Goal: Task Accomplishment & Management: Complete application form

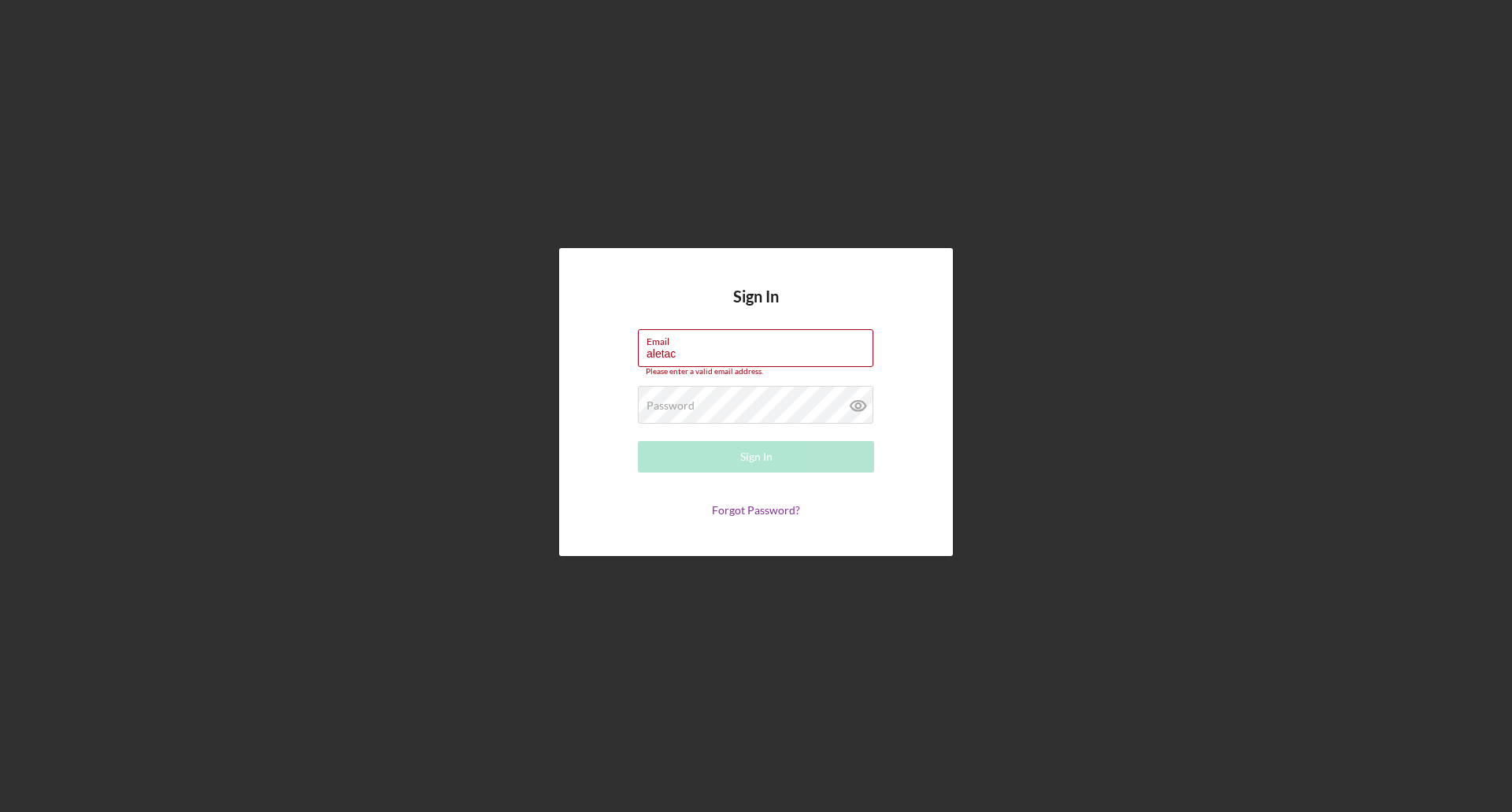
type input "[EMAIL_ADDRESS][DOMAIN_NAME]"
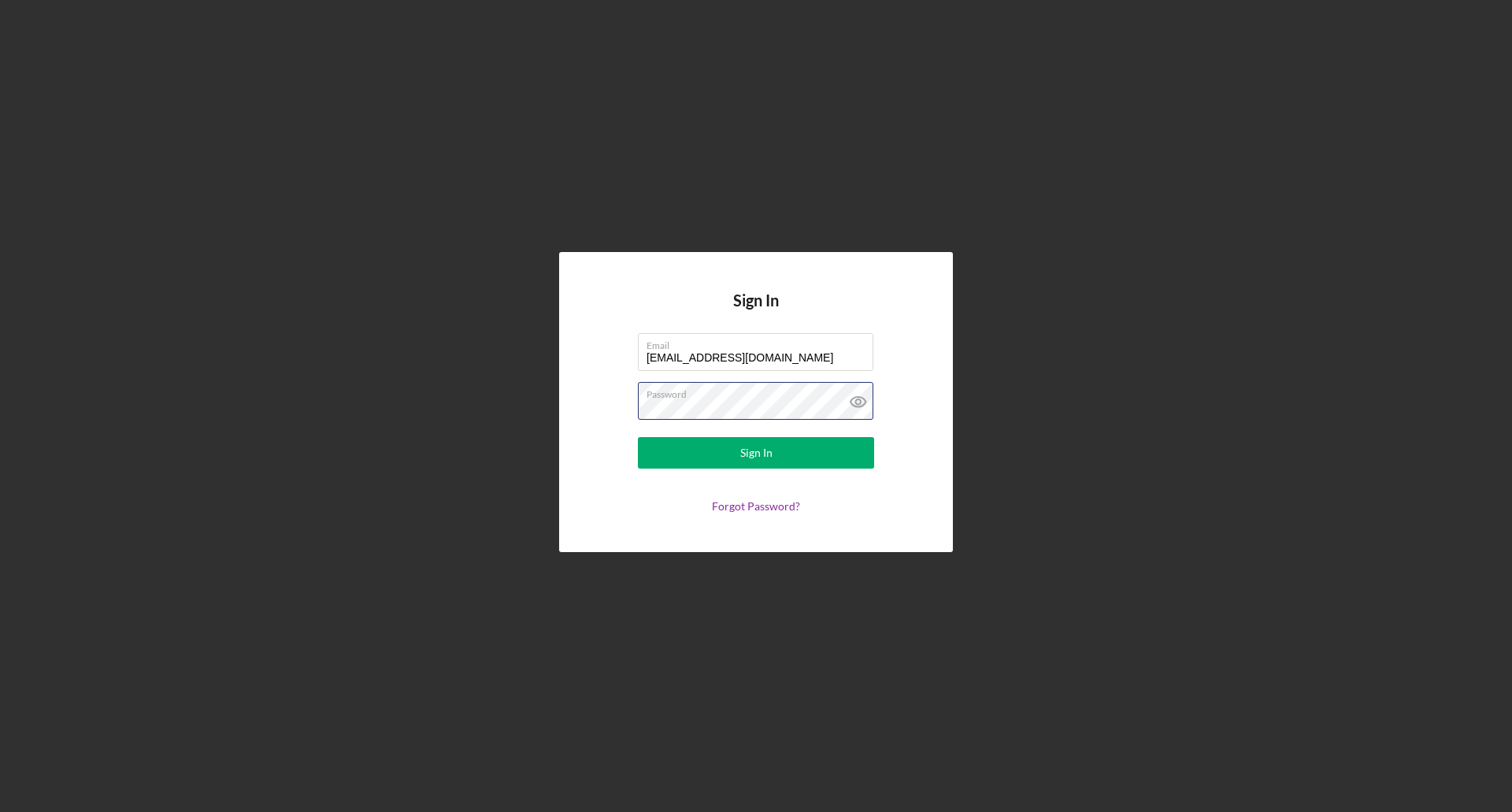
click at [638, 437] on button "Sign In" at bounding box center [755, 452] width 236 height 32
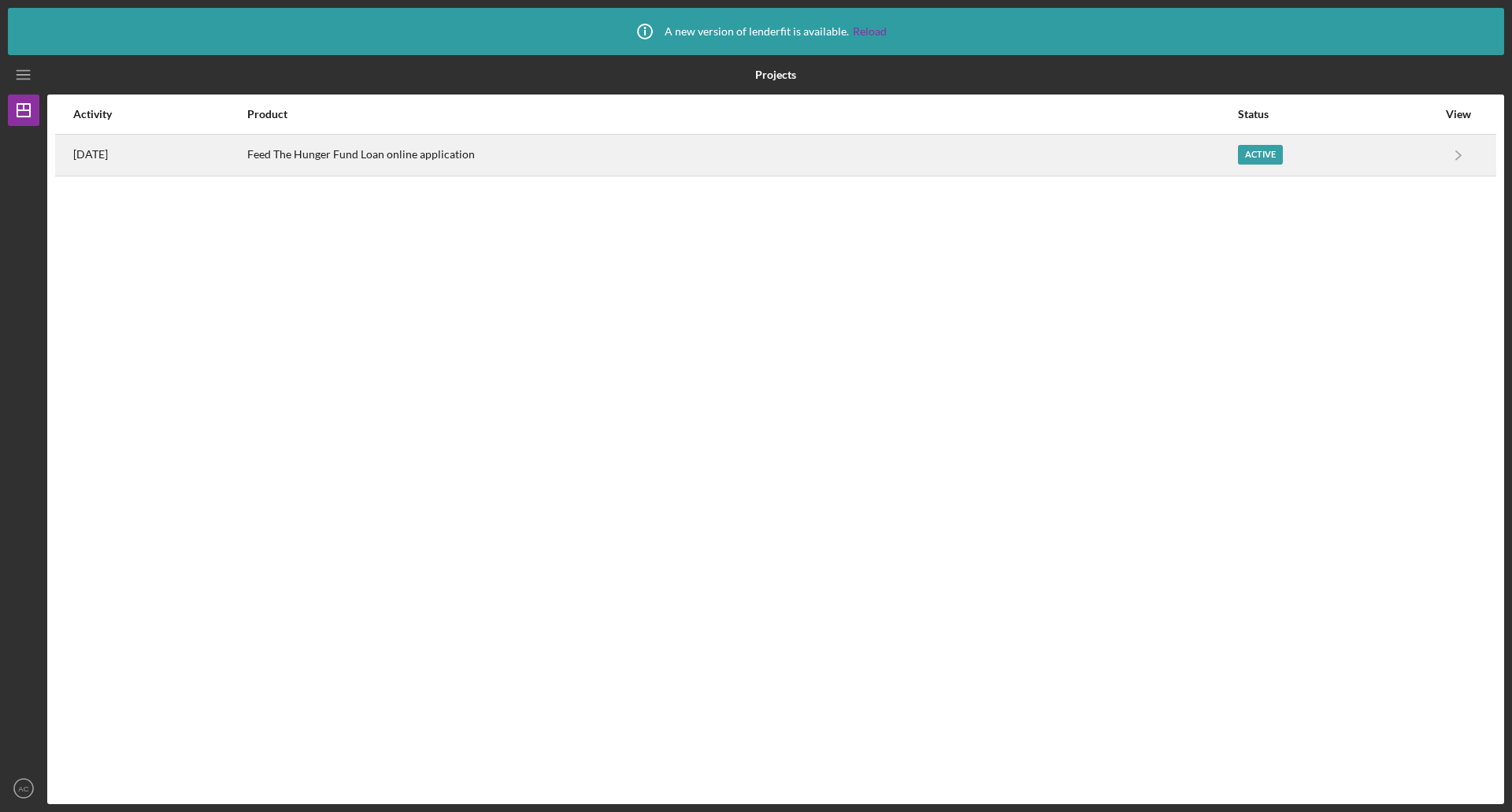
click at [1255, 147] on div "Active" at bounding box center [1260, 154] width 45 height 19
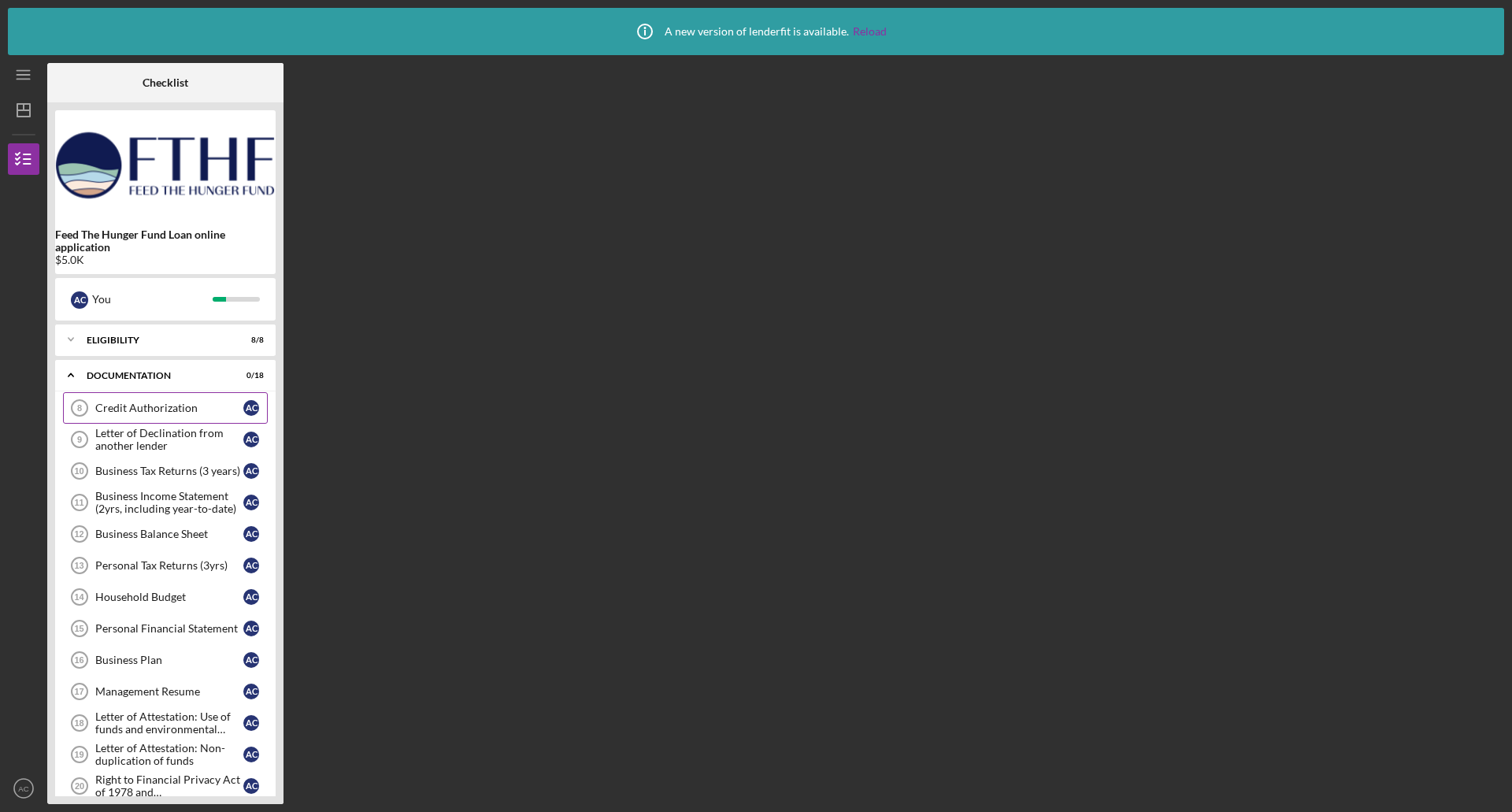
click at [139, 401] on link "Credit Authorization 8 Credit Authorization A C" at bounding box center [166, 408] width 205 height 32
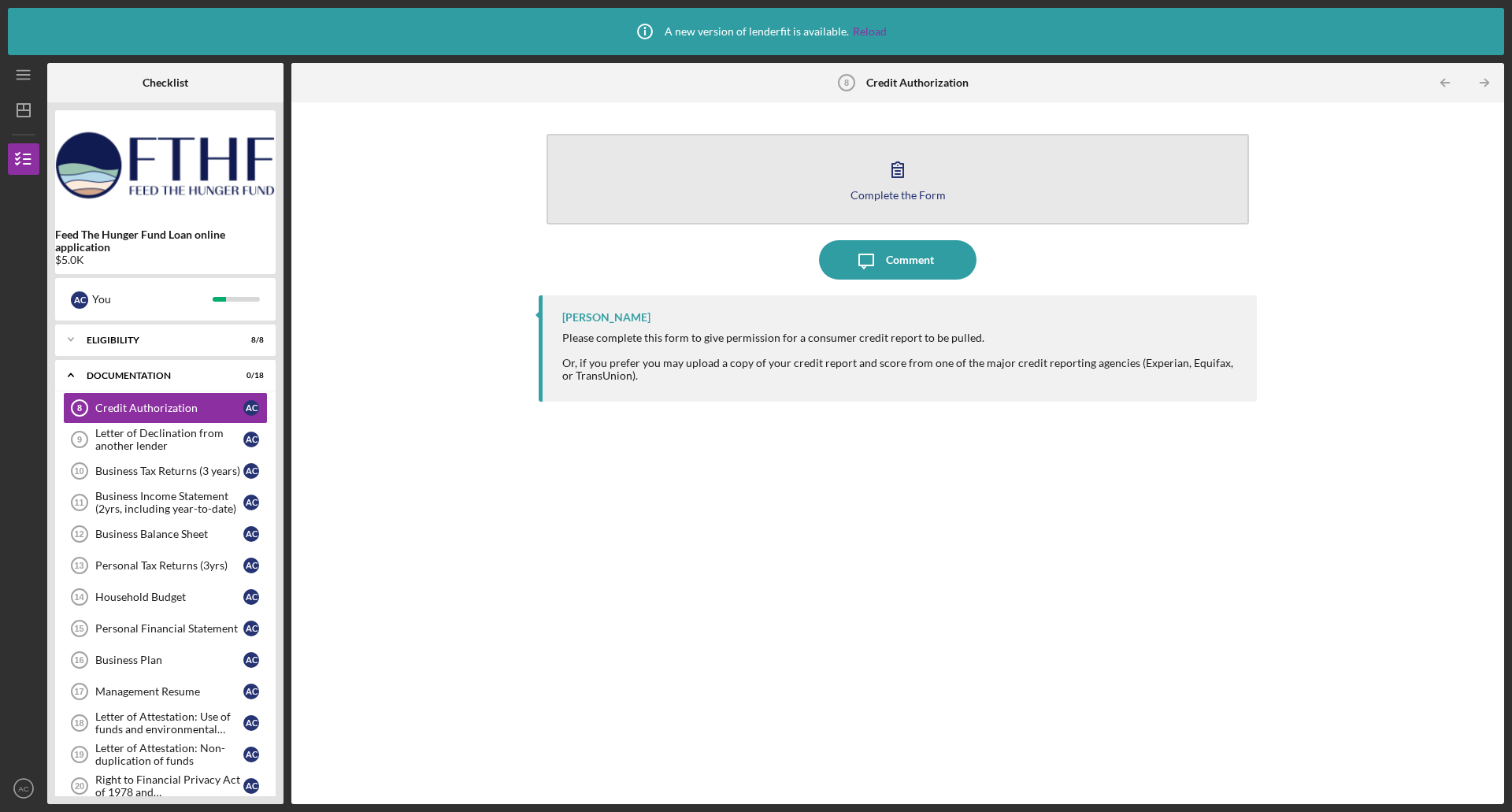
click at [892, 189] on div "Complete the Form" at bounding box center [898, 195] width 96 height 11
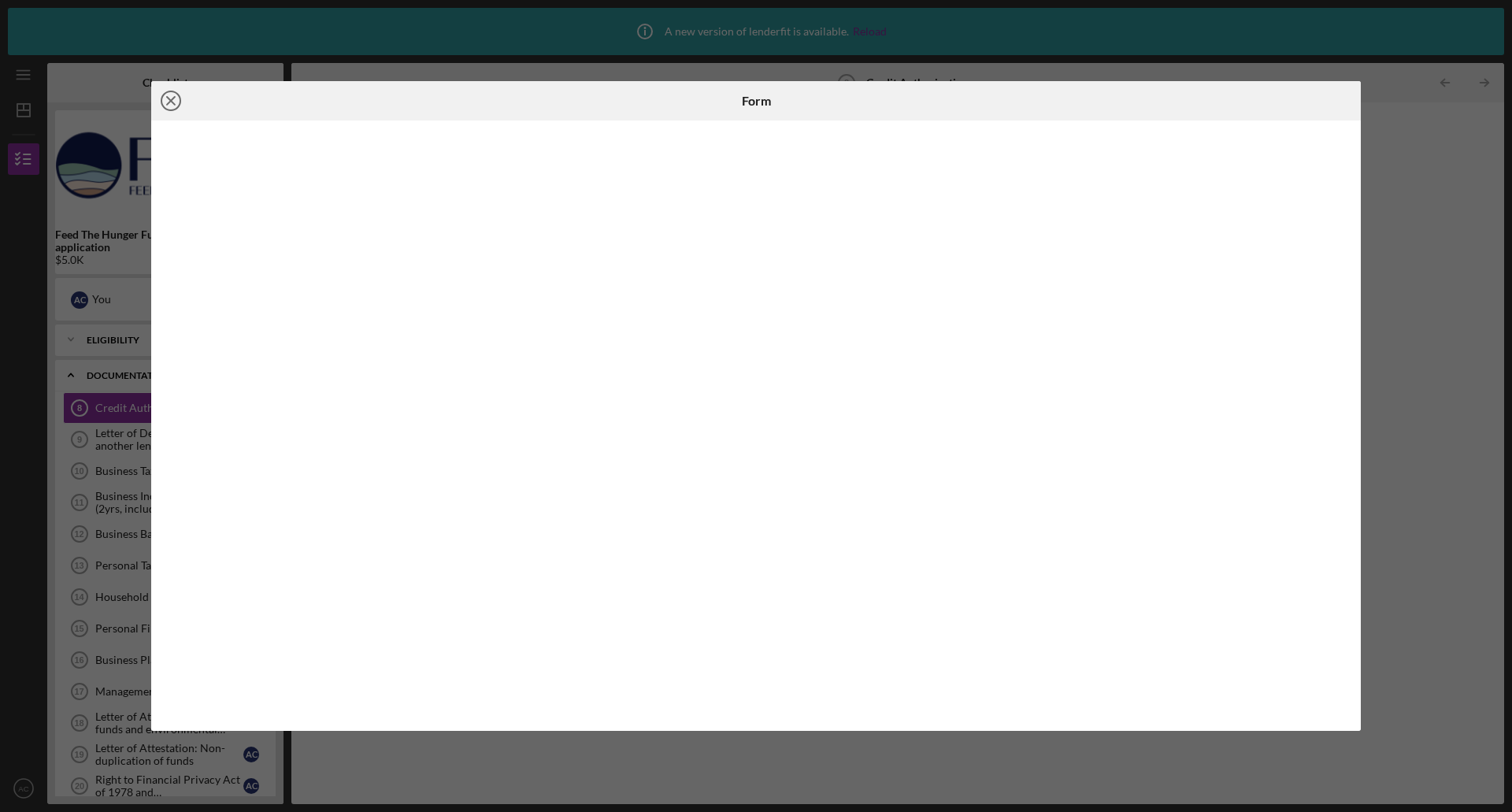
click at [168, 101] on icon "Icon/Close" at bounding box center [170, 101] width 39 height 39
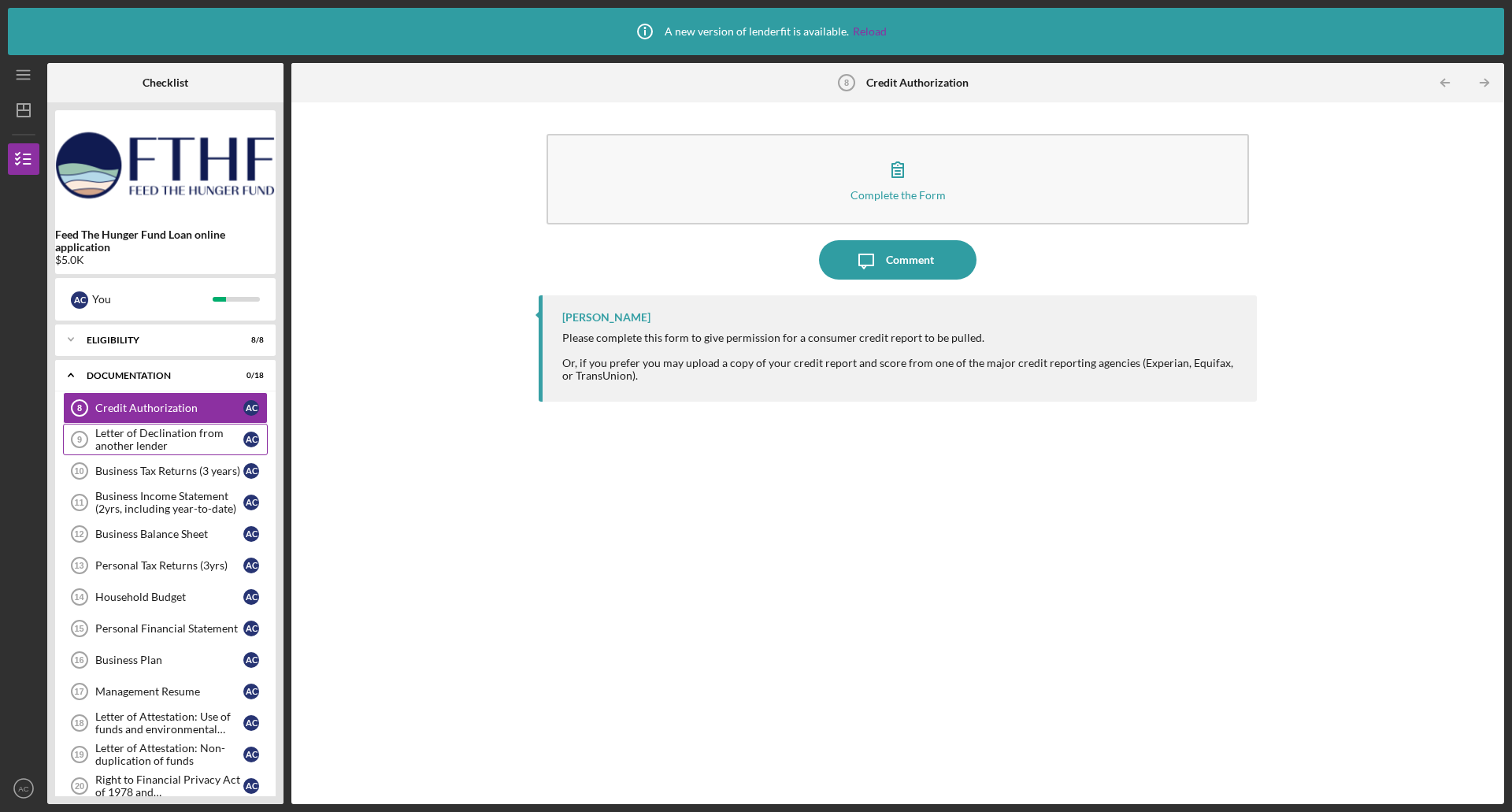
click at [164, 441] on div "Letter of Declination from another lender" at bounding box center [169, 439] width 148 height 25
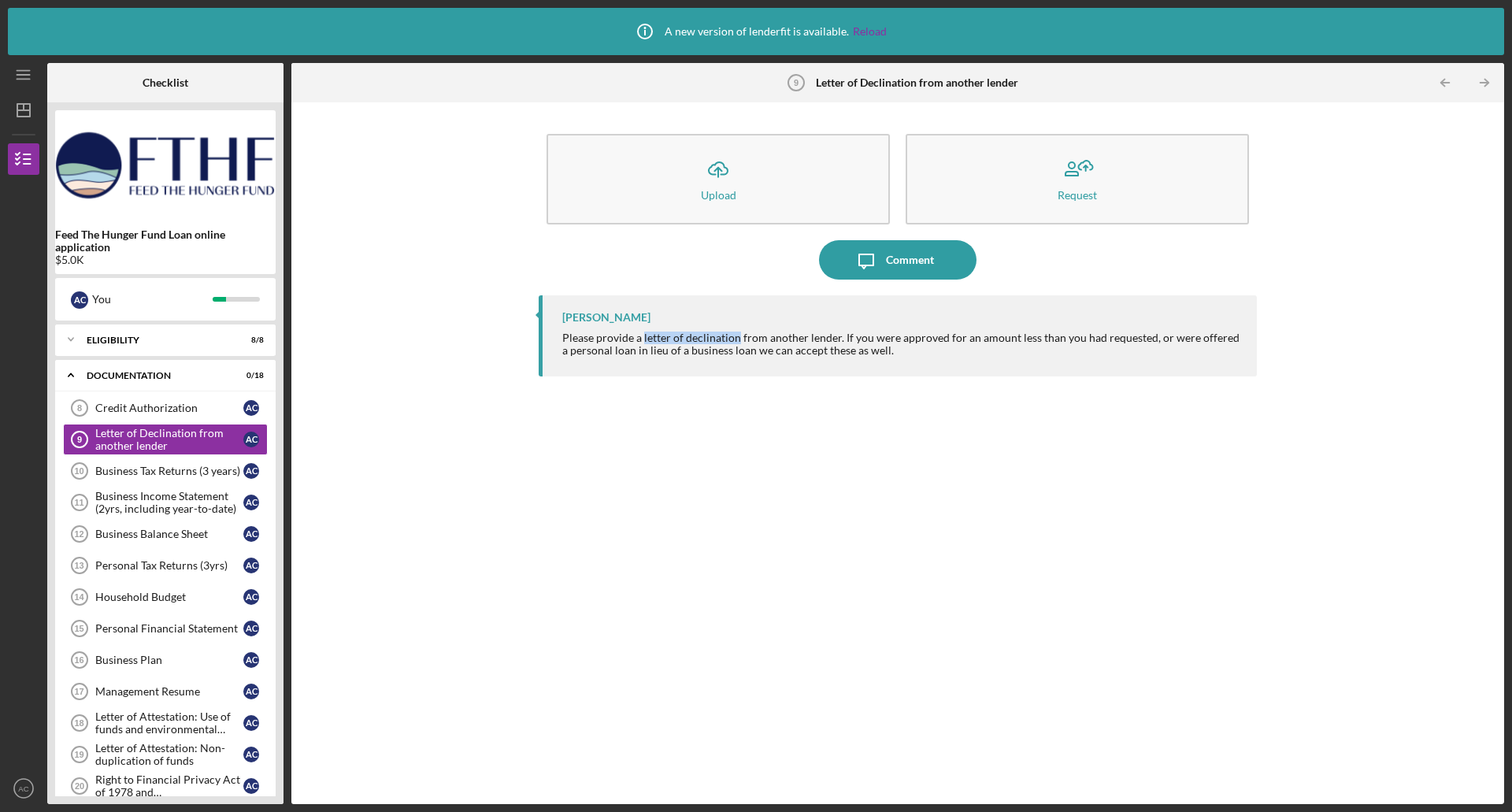
drag, startPoint x: 736, startPoint y: 338, endPoint x: 644, endPoint y: 338, distance: 92.0
click at [644, 338] on div "Please provide a letter of declination from another lender. If you were approve…" at bounding box center [902, 344] width 679 height 25
copy div "letter of declination"
click at [177, 468] on div "Business Tax Returns (3 years)" at bounding box center [169, 471] width 148 height 12
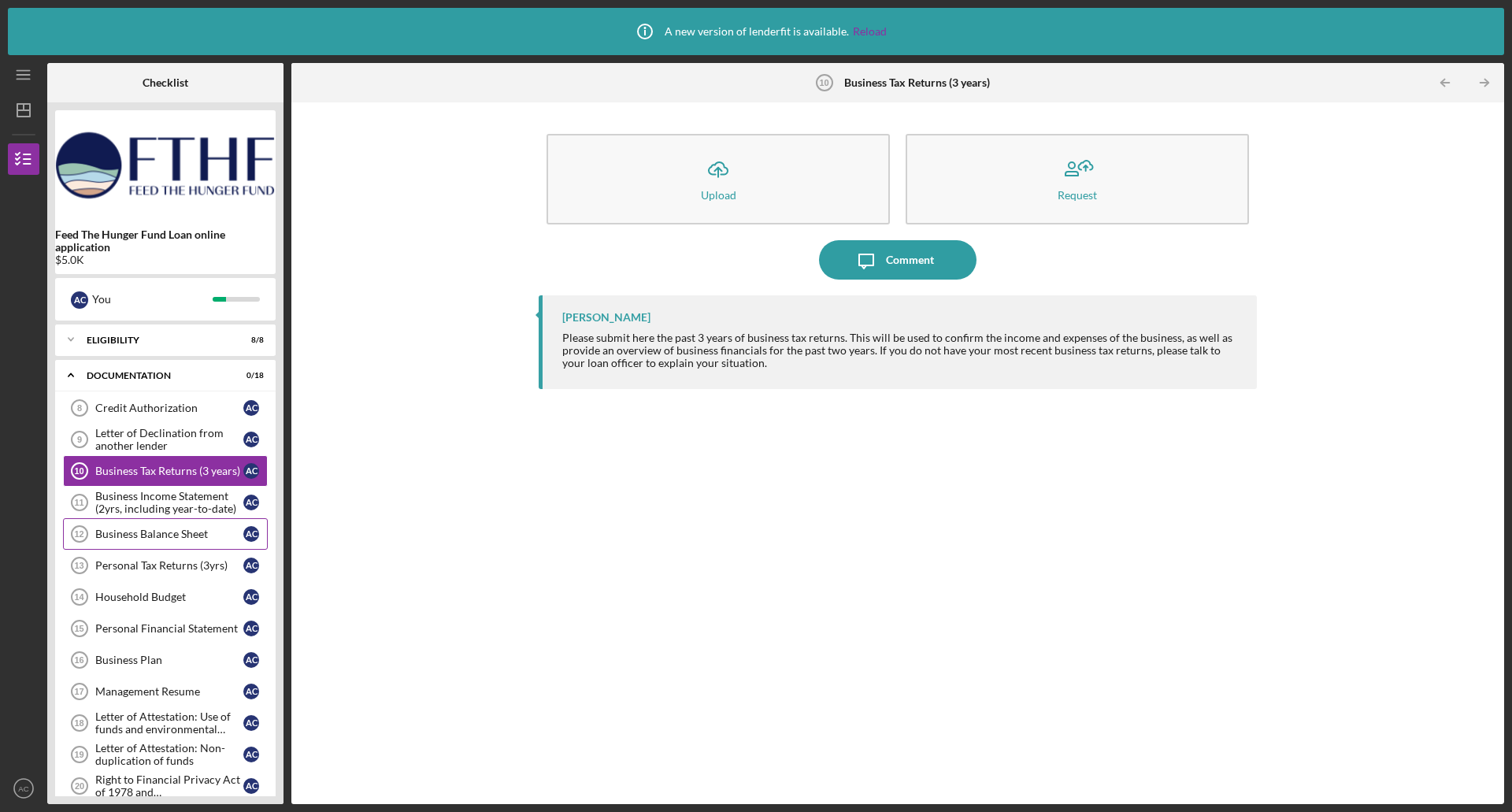
click at [163, 536] on div "Business Balance Sheet" at bounding box center [169, 534] width 148 height 12
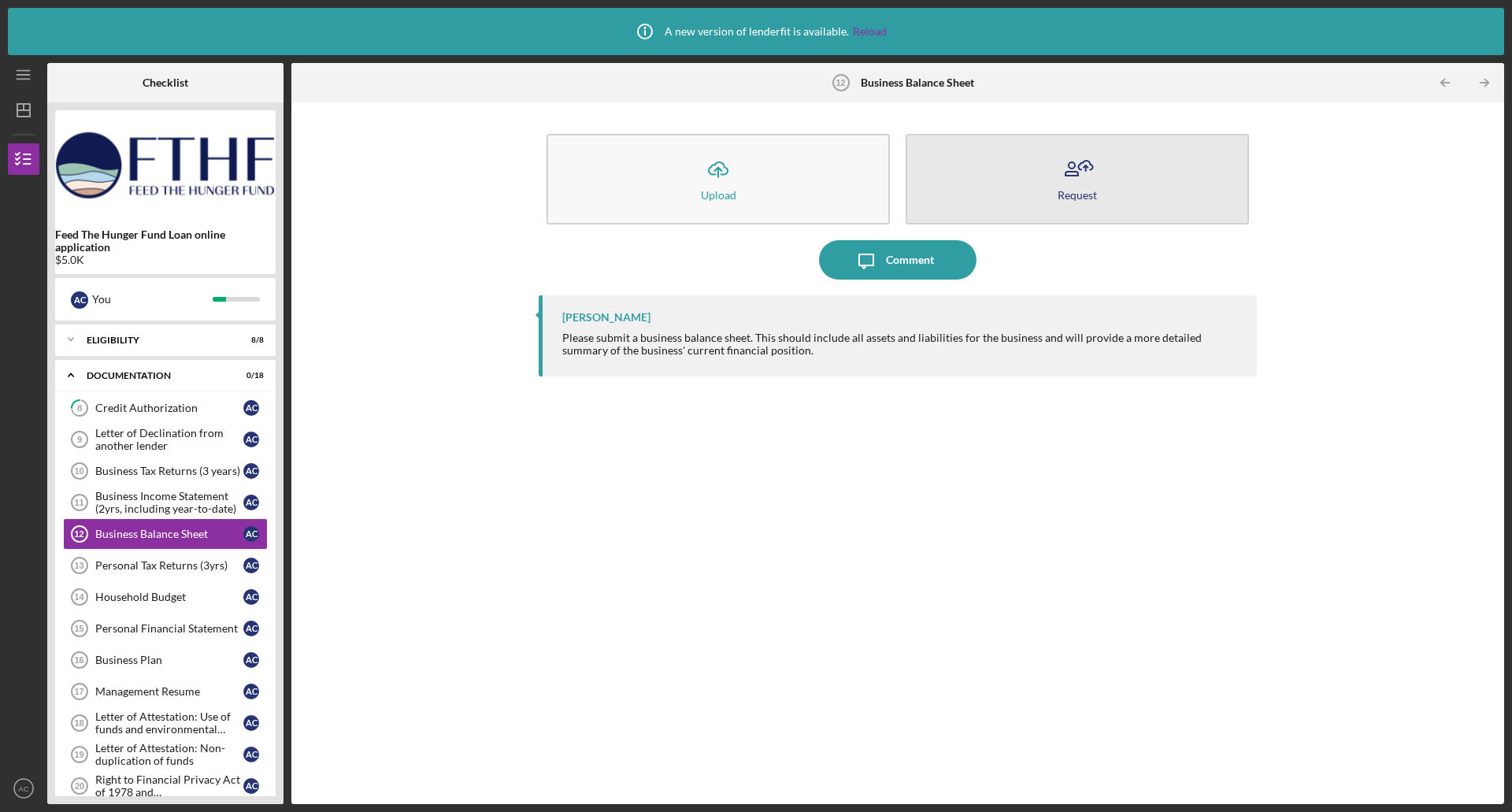
click at [1073, 167] on icon "button" at bounding box center [1077, 169] width 39 height 39
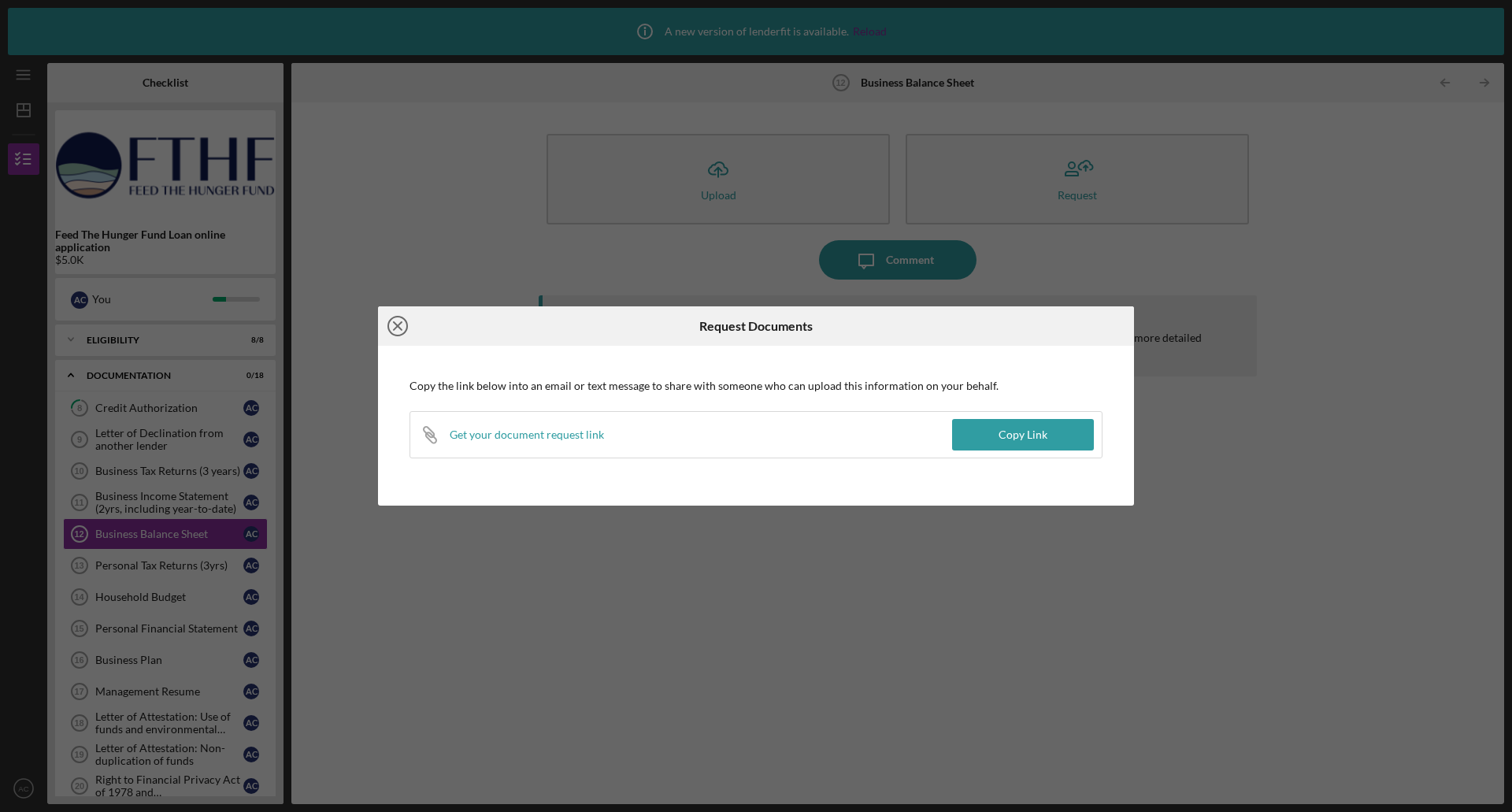
click at [402, 325] on icon "Icon/Close" at bounding box center [397, 325] width 39 height 39
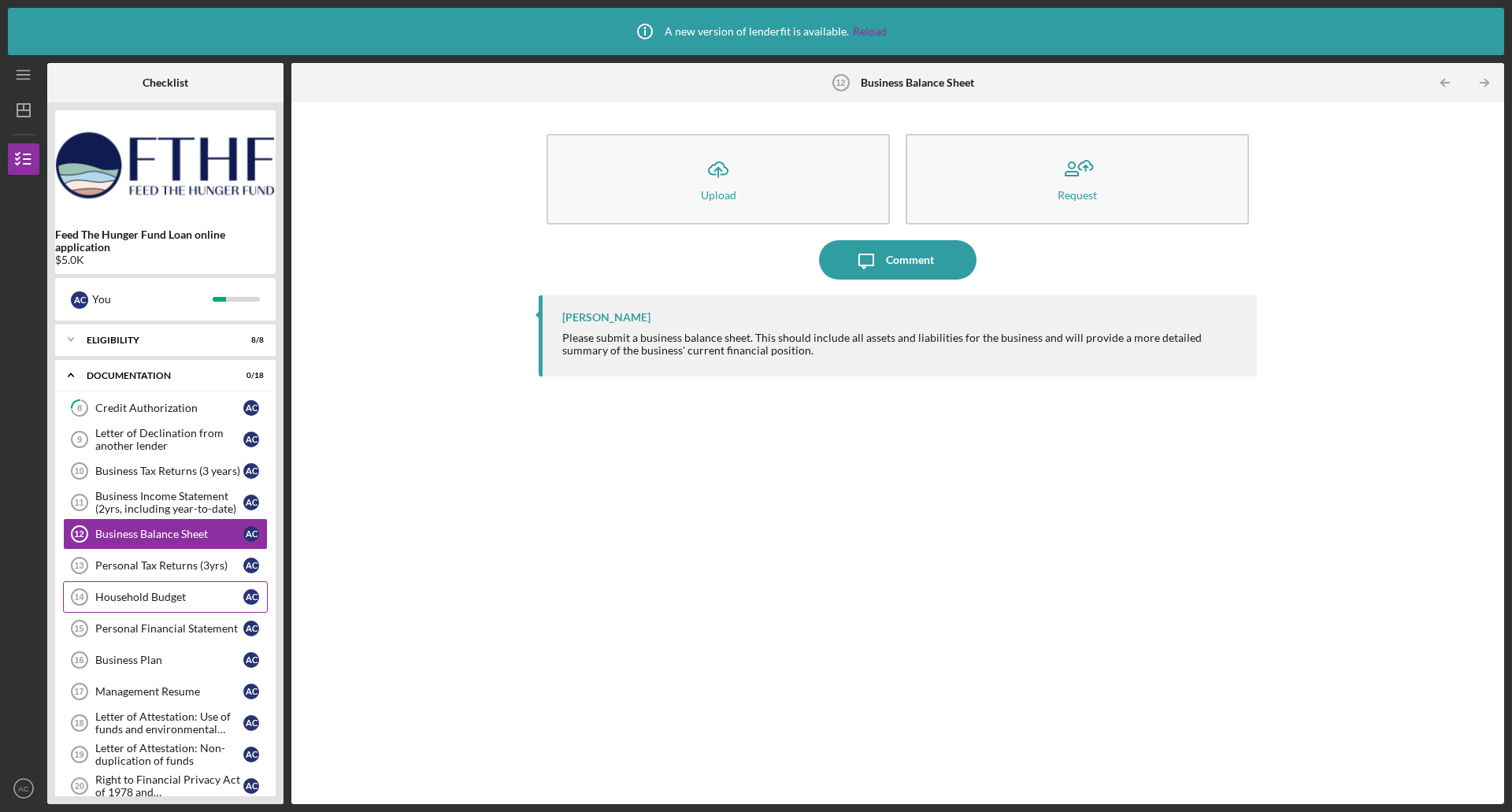
click at [164, 591] on div "Household Budget" at bounding box center [169, 597] width 148 height 12
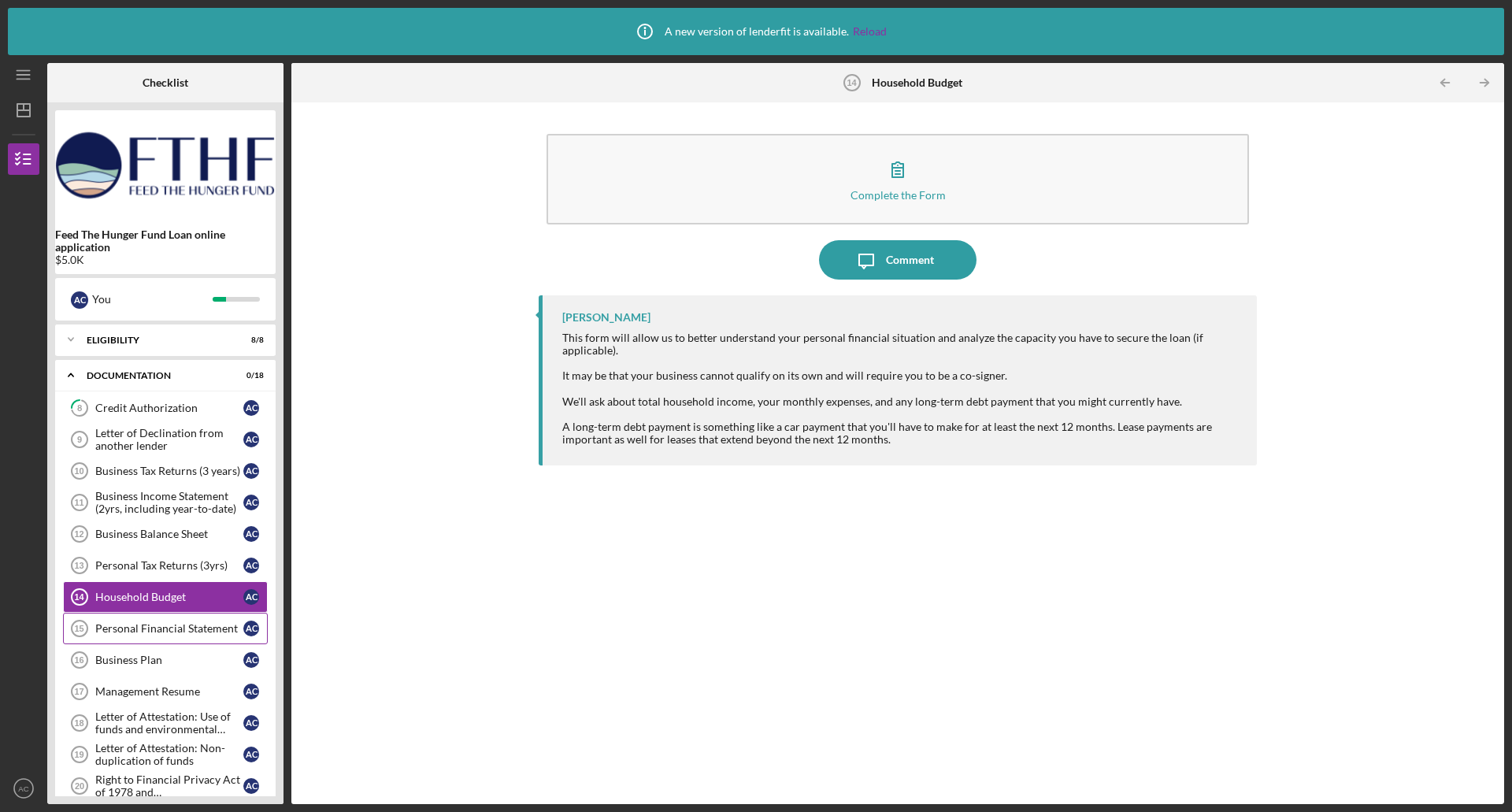
click at [155, 631] on div "Personal Financial Statement" at bounding box center [169, 629] width 148 height 12
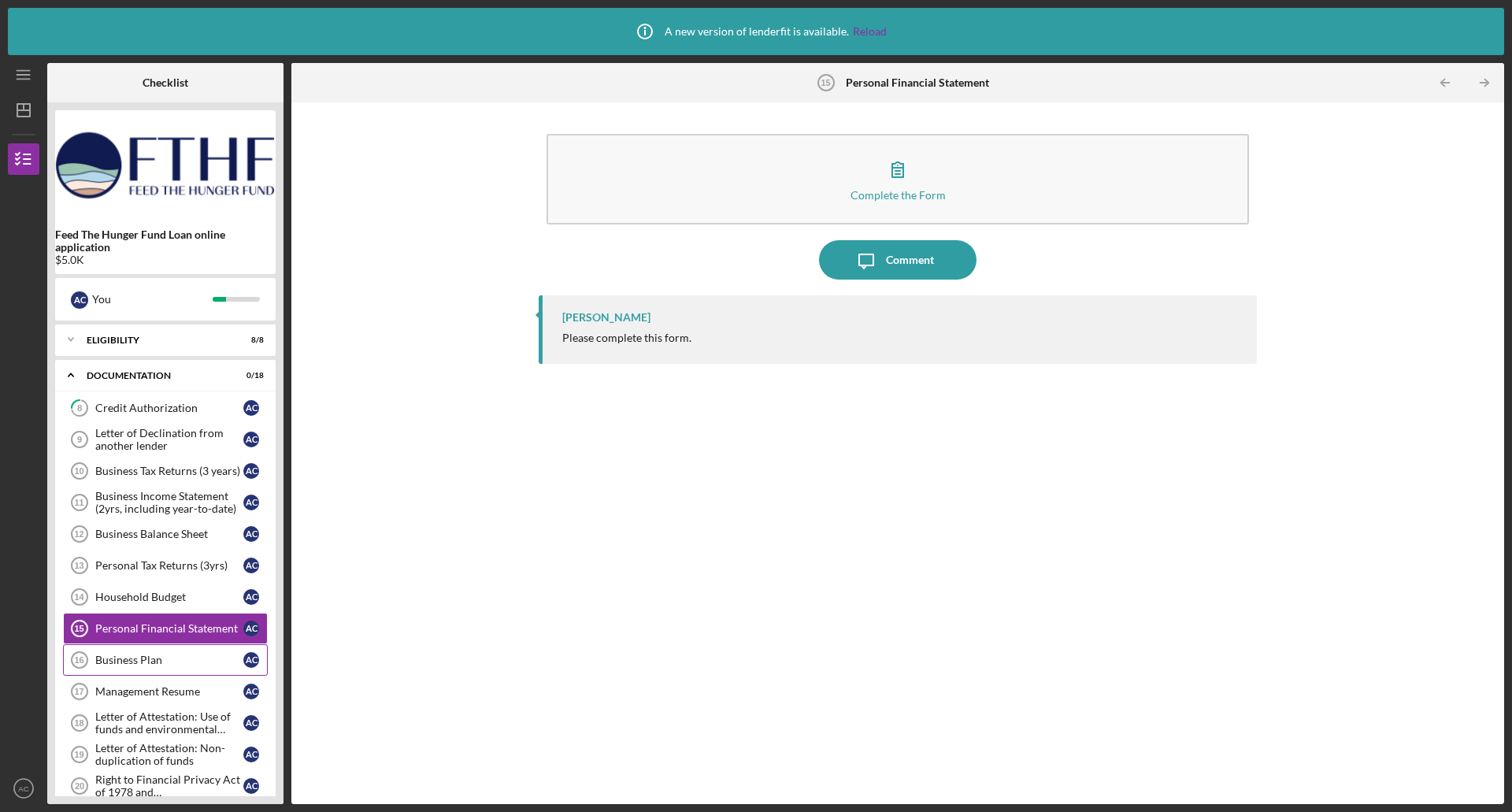
click at [132, 666] on div "Business Plan" at bounding box center [169, 659] width 148 height 12
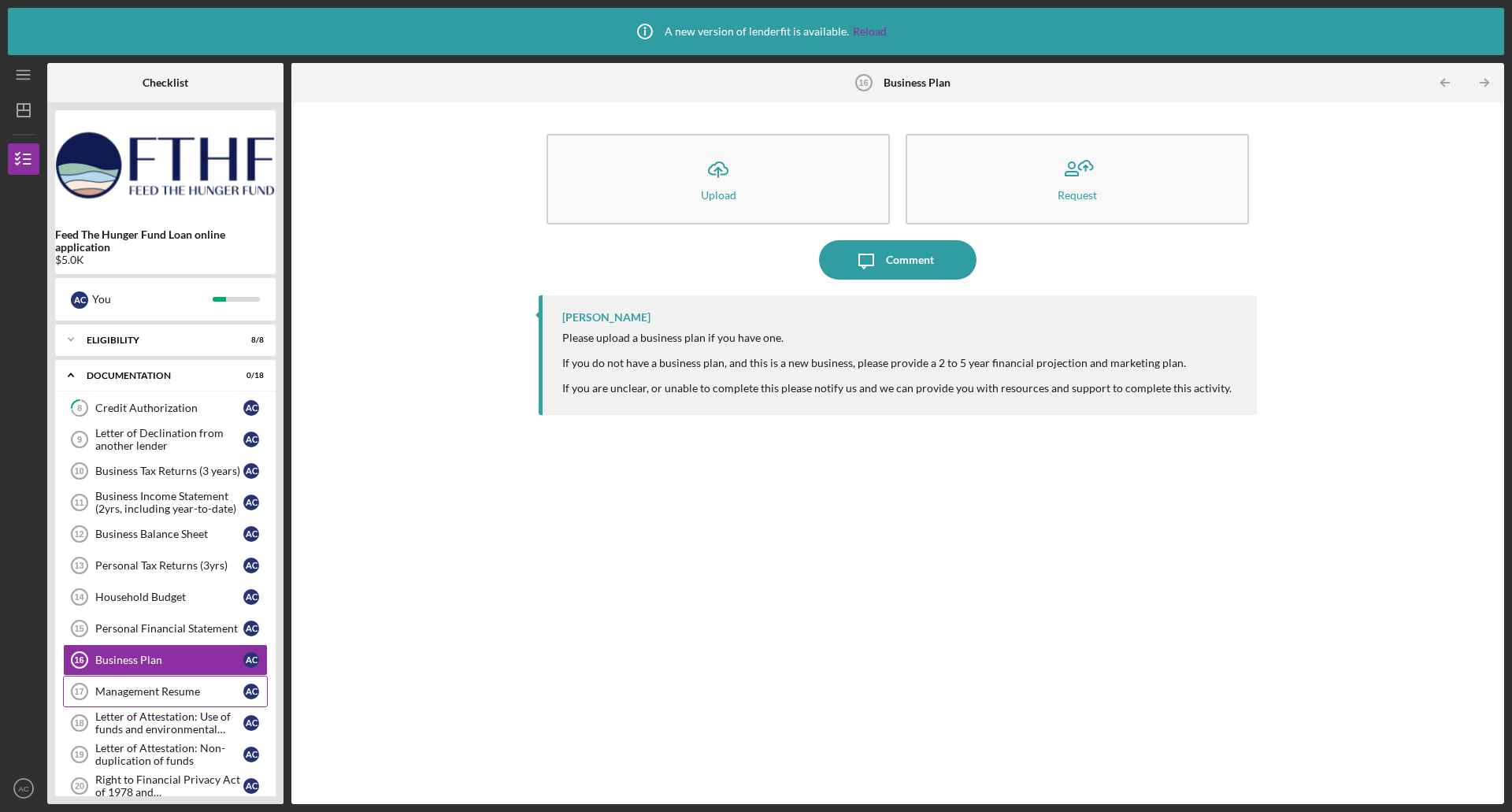
click at [127, 687] on div "Management Resume" at bounding box center [169, 691] width 148 height 12
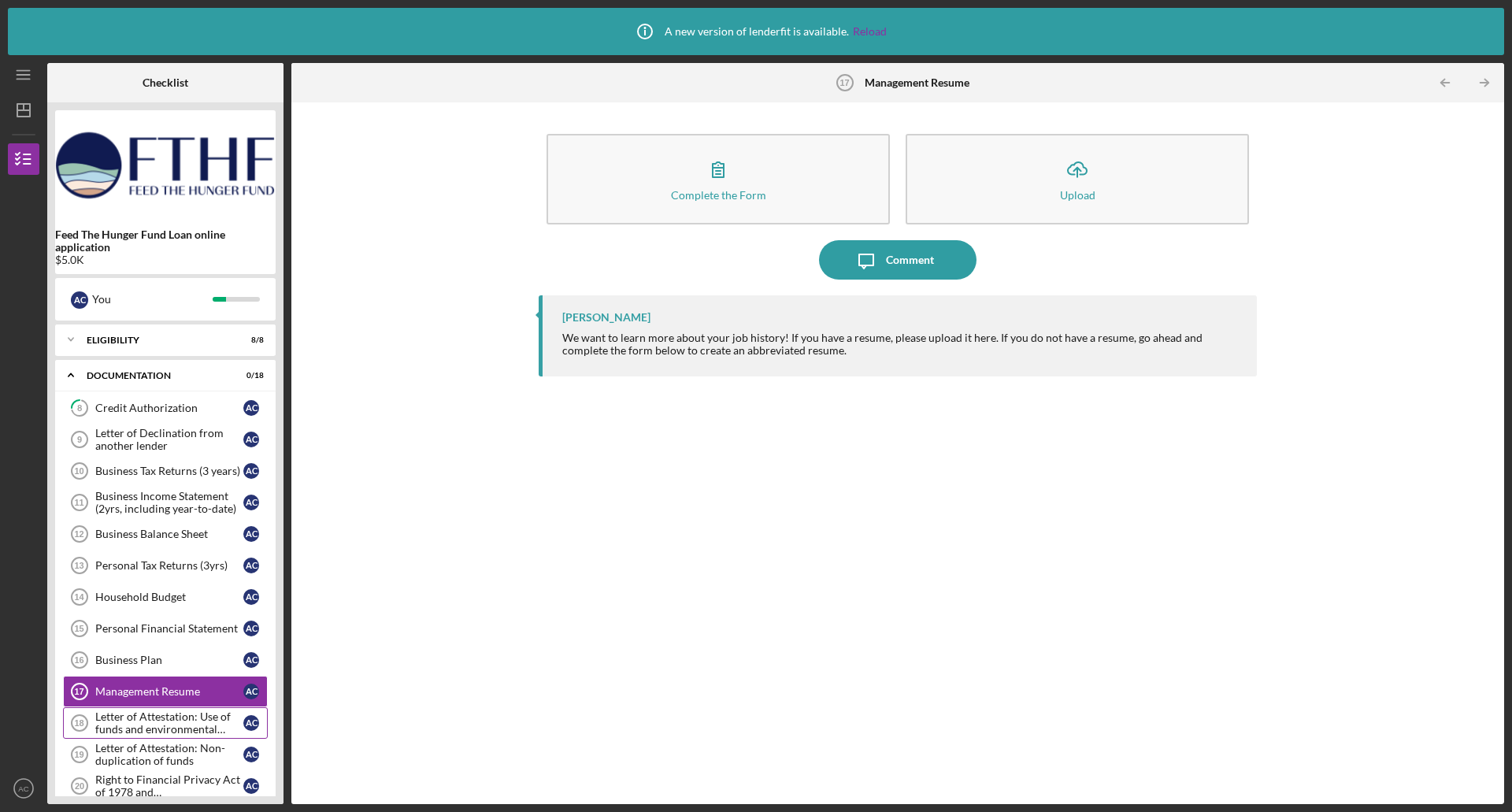
click at [173, 716] on div "Letter of Attestation: Use of funds and environmental compliance" at bounding box center [169, 723] width 148 height 25
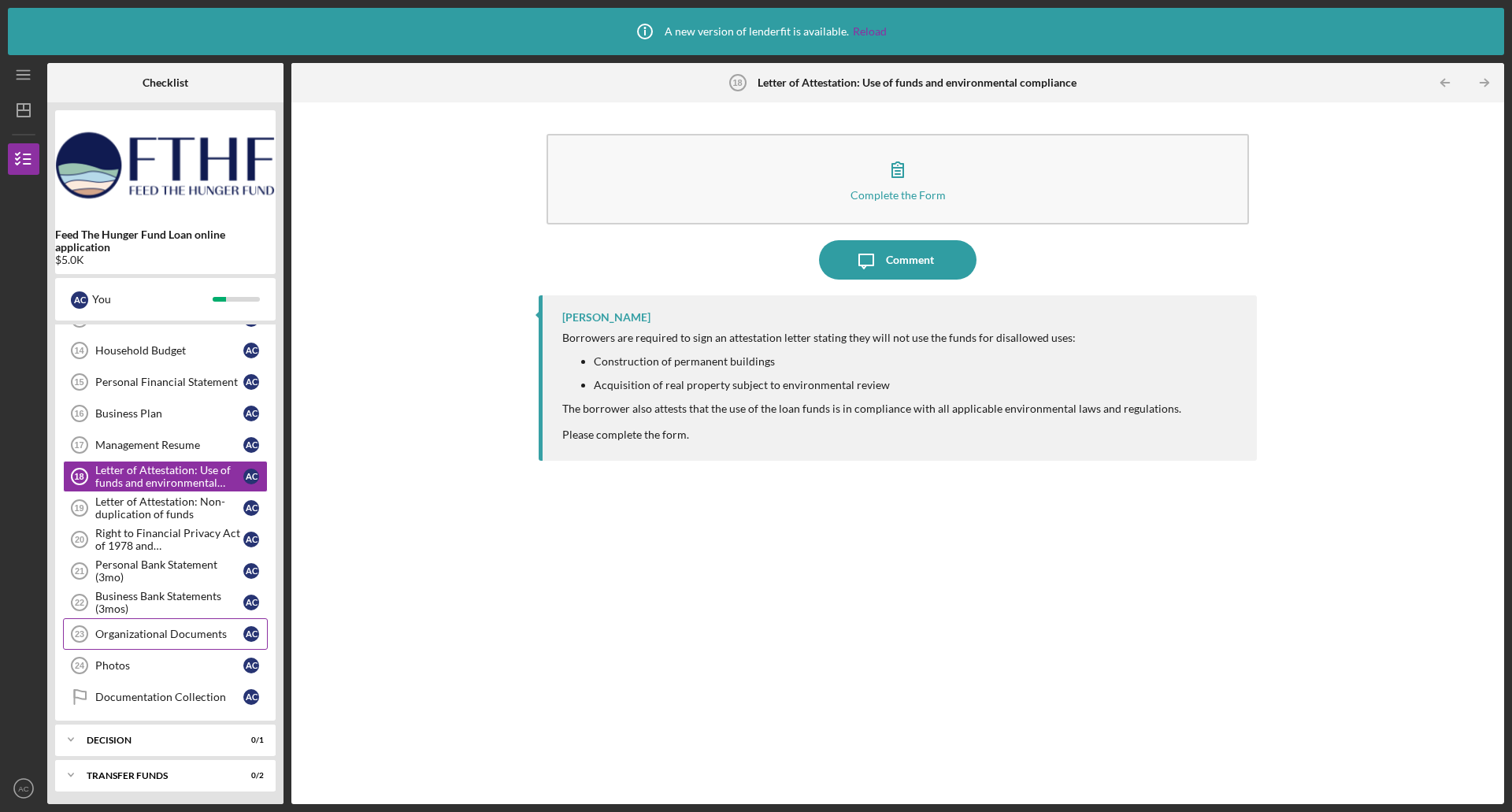
scroll to position [250, 0]
click at [189, 649] on link "Photos 24 Photos A C" at bounding box center [166, 662] width 205 height 32
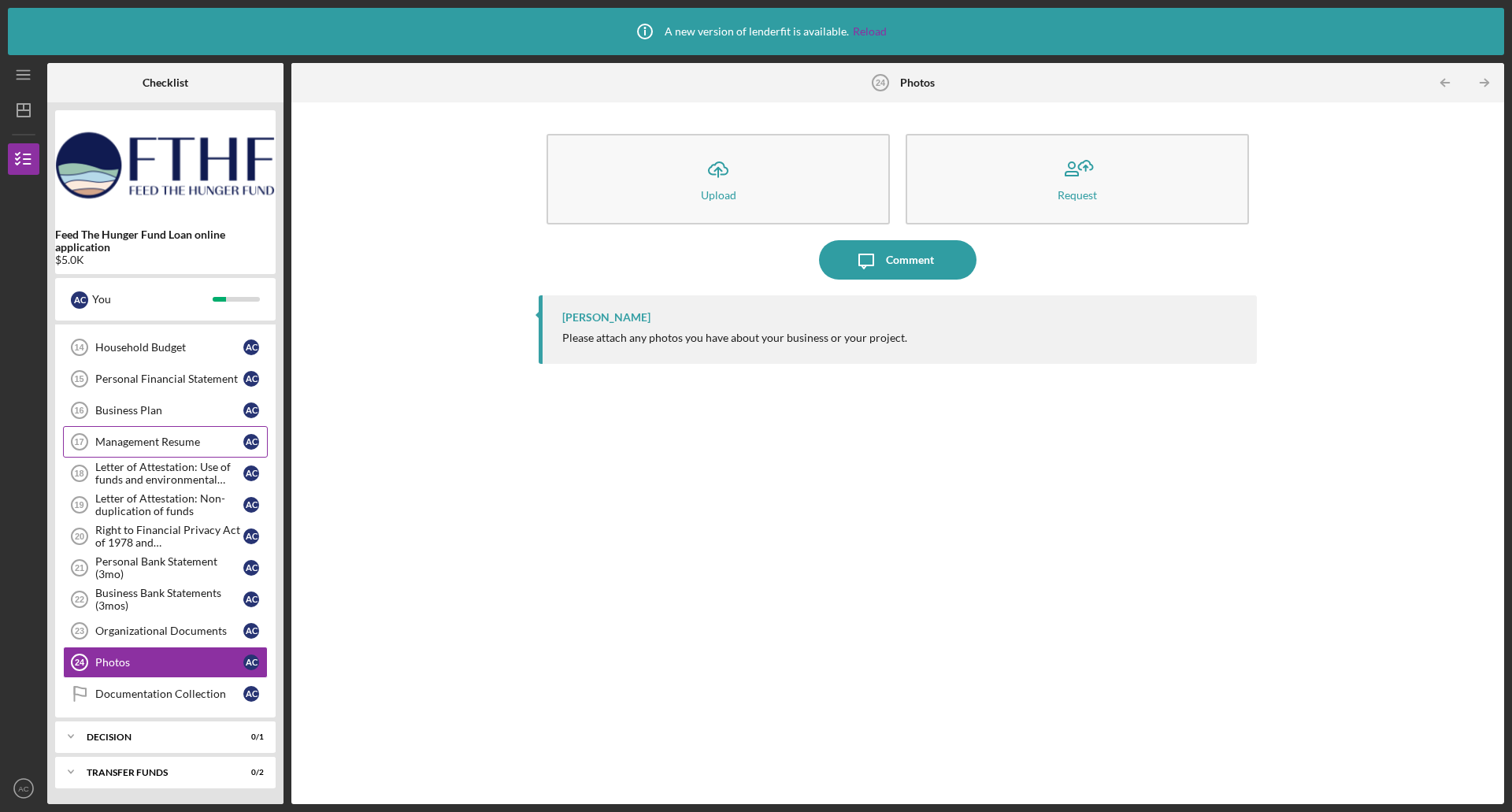
click at [116, 440] on div "Management Resume" at bounding box center [169, 442] width 148 height 12
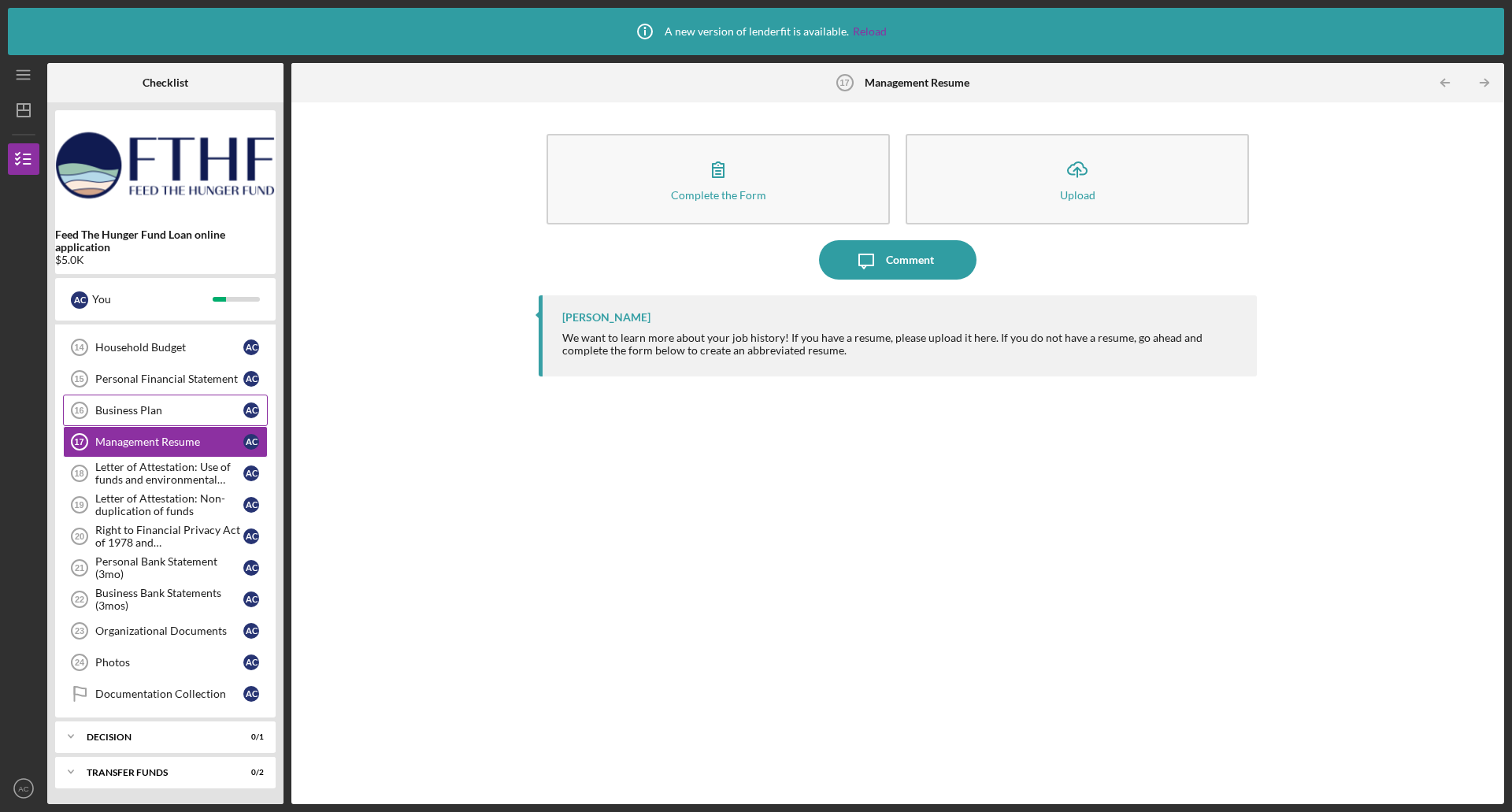
click at [151, 400] on link "Business Plan 16 Business Plan A C" at bounding box center [166, 410] width 205 height 32
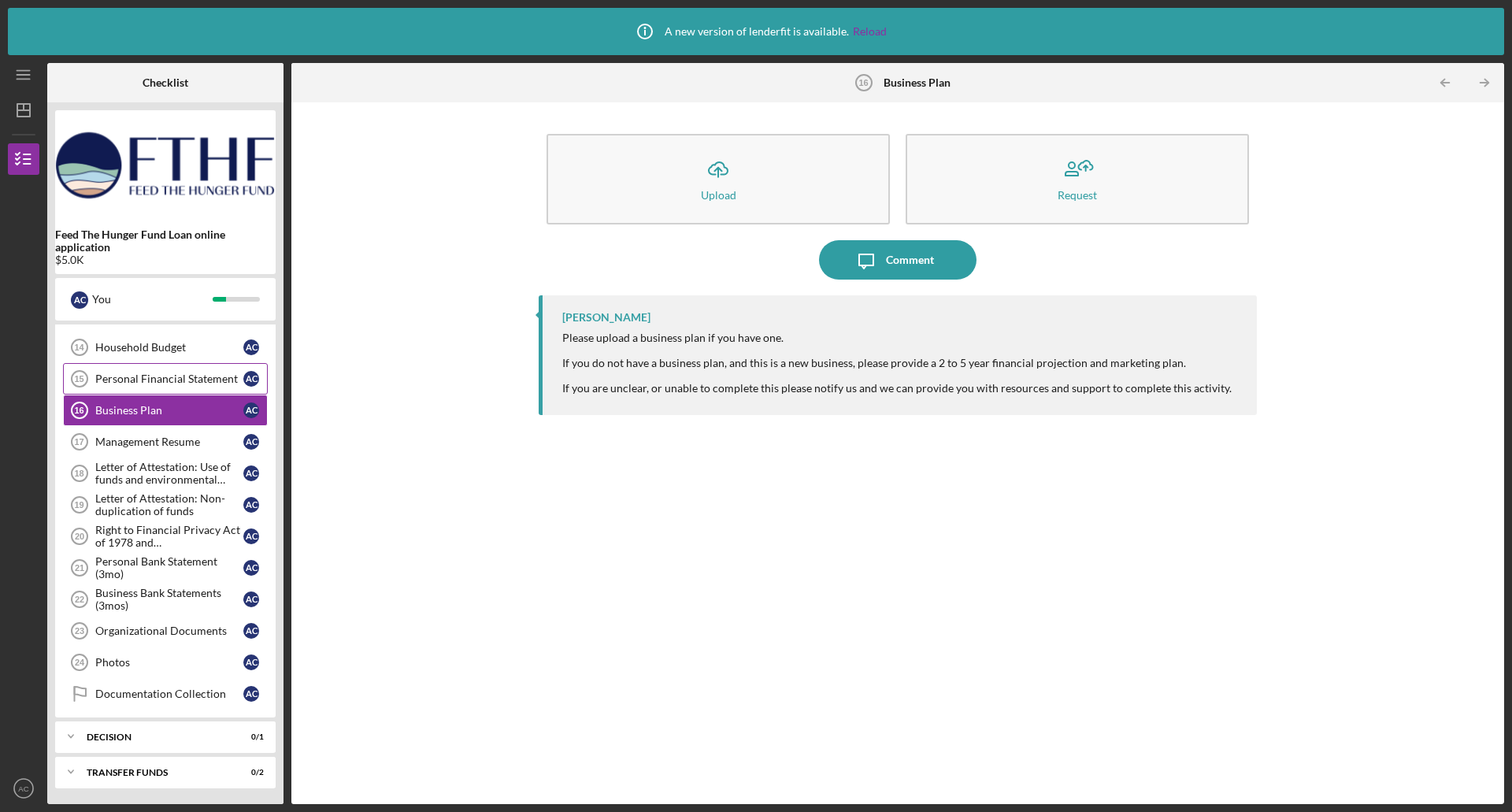
click at [149, 371] on link "Personal Financial Statement 15 Personal Financial Statement A C" at bounding box center [166, 379] width 205 height 32
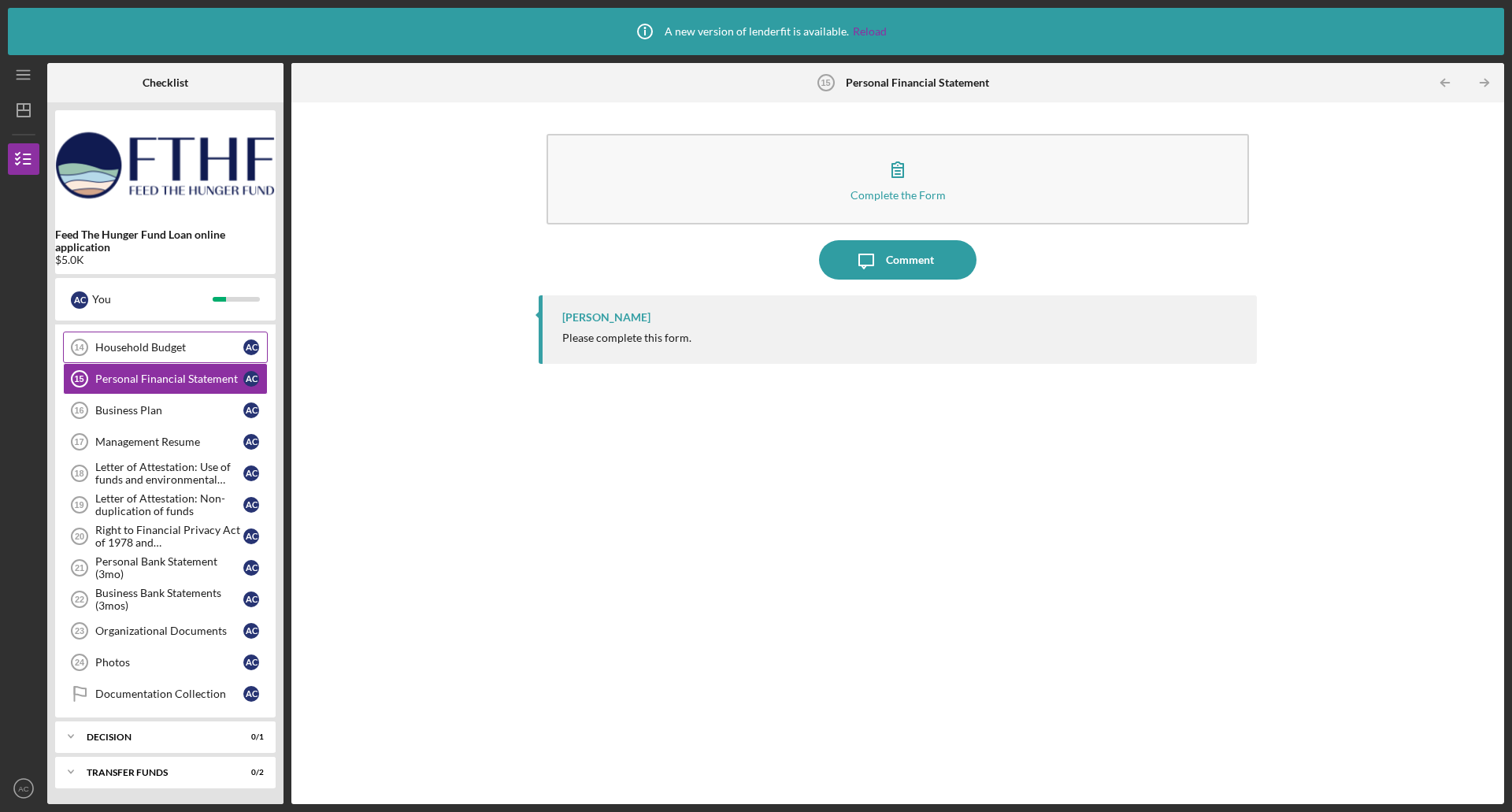
click at [153, 351] on div "Household Budget" at bounding box center [169, 347] width 148 height 12
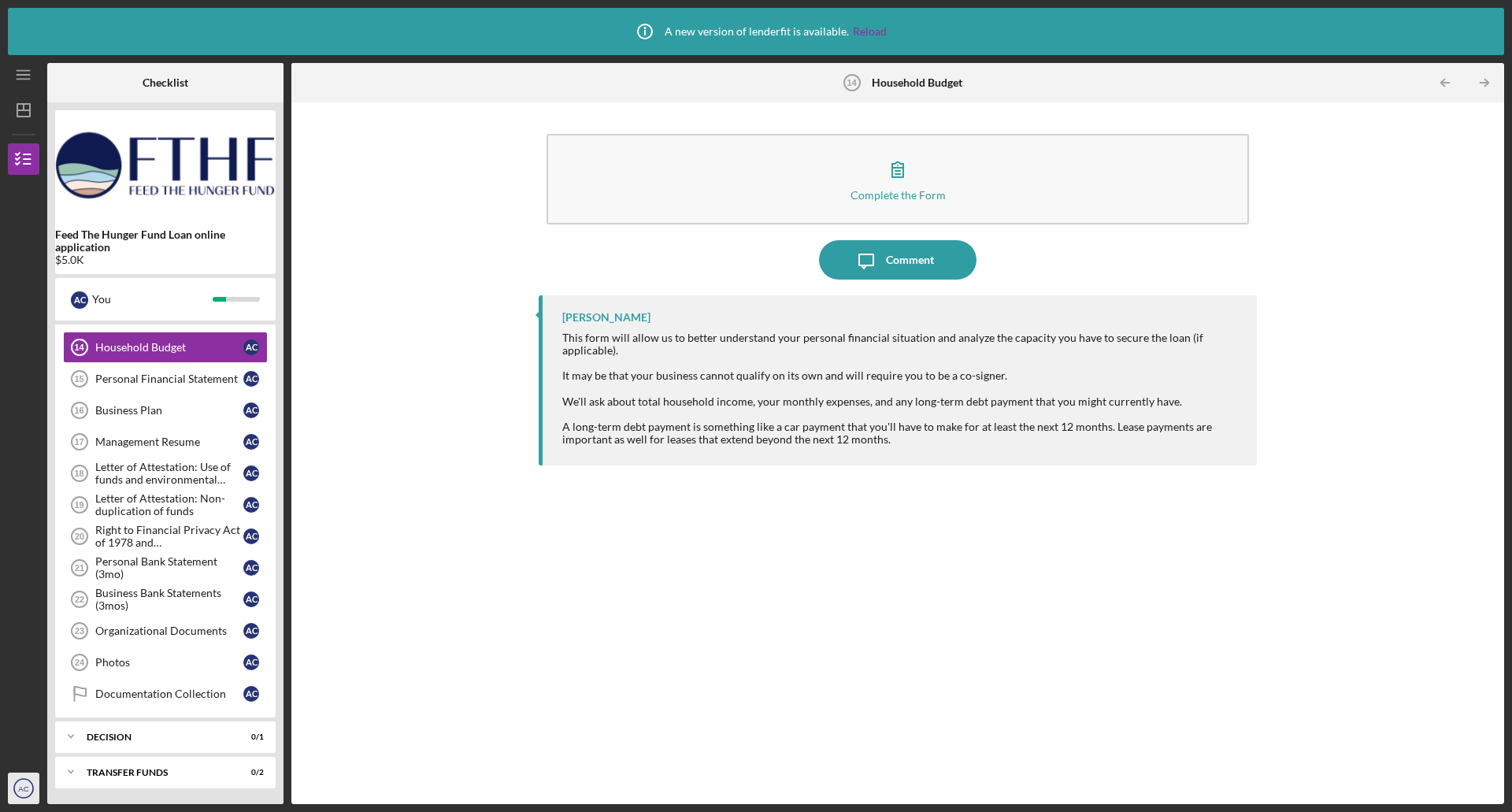
click at [17, 780] on icon "AC" at bounding box center [24, 788] width 32 height 39
click at [92, 738] on link "Logout" at bounding box center [96, 751] width 174 height 32
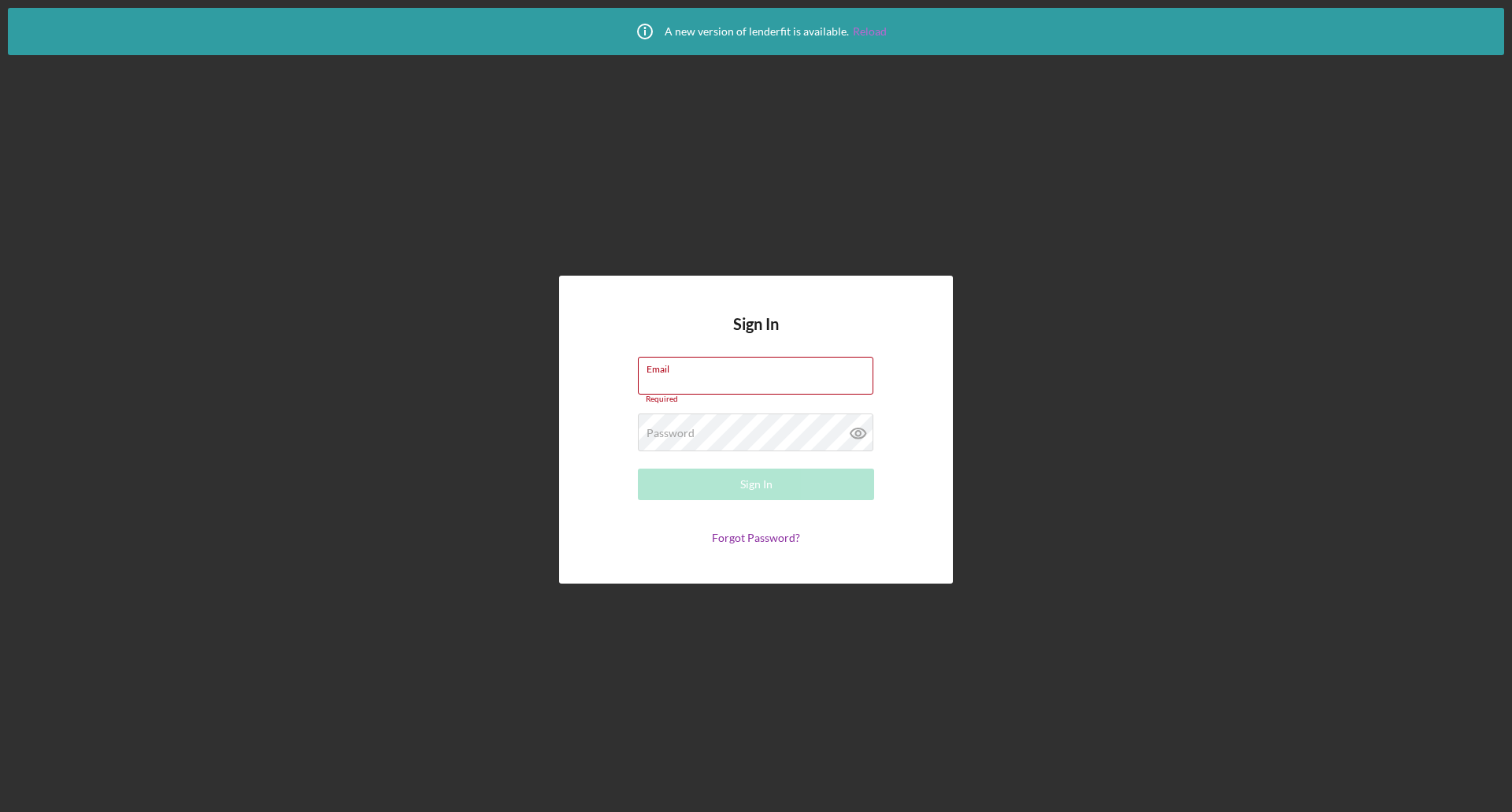
click at [861, 30] on link "Reload" at bounding box center [870, 32] width 34 height 12
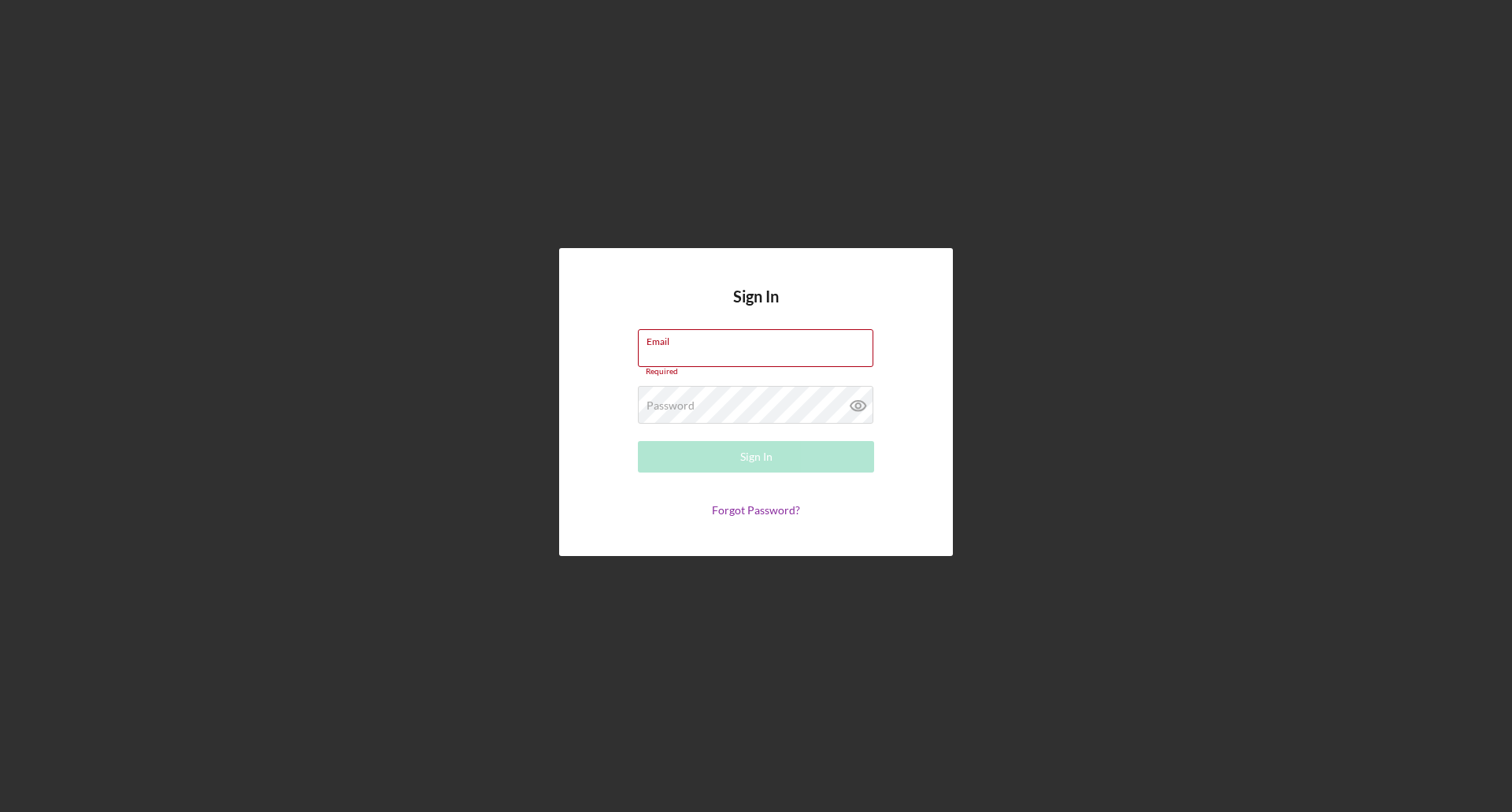
click at [282, 226] on div "Sign In Email Required Password Required Sign In Forgot Password?" at bounding box center [756, 402] width 1496 height 804
